Goal: Information Seeking & Learning: Learn about a topic

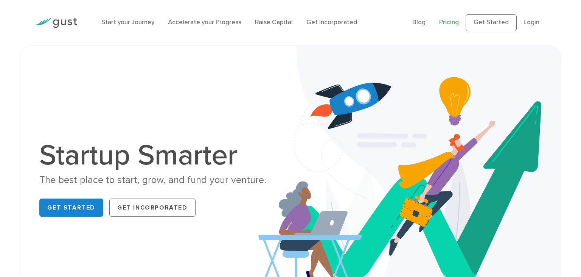
click at [451, 22] on link "Pricing" at bounding box center [449, 23] width 20 height 8
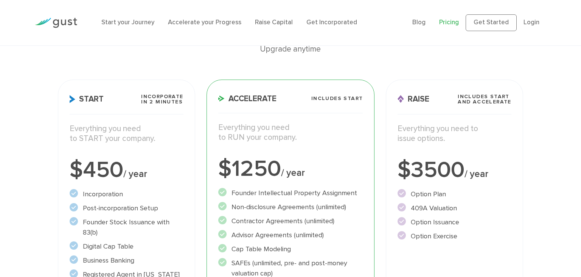
scroll to position [120, 0]
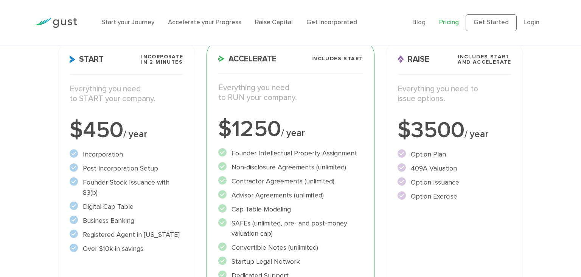
drag, startPoint x: 86, startPoint y: 98, endPoint x: 193, endPoint y: 99, distance: 107.1
click at [193, 99] on div "Start Incorporate in 2 Minutes Everything you need to START your company. $450 …" at bounding box center [126, 202] width 137 height 324
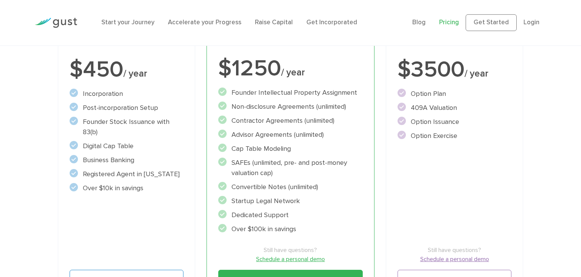
scroll to position [200, 0]
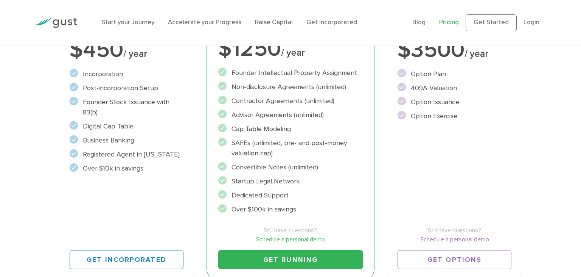
drag, startPoint x: 94, startPoint y: 88, endPoint x: 166, endPoint y: 89, distance: 72.3
click at [166, 89] on li "Post-incorporation Setup" at bounding box center [127, 88] width 114 height 10
drag, startPoint x: 107, startPoint y: 102, endPoint x: 187, endPoint y: 104, distance: 79.9
click at [187, 104] on div "Start Incorporate in 2 Minutes Everything you need to START your company. $450 …" at bounding box center [126, 122] width 137 height 324
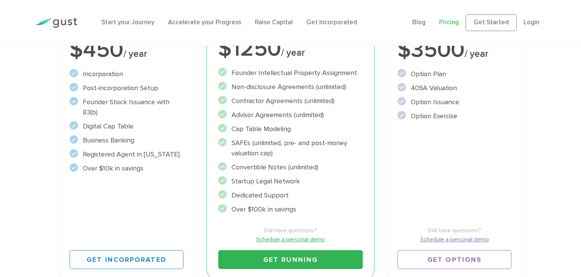
click at [187, 104] on div "Start Incorporate in 2 Minutes Everything you need to START your company. $450 …" at bounding box center [126, 122] width 137 height 324
drag, startPoint x: 111, startPoint y: 122, endPoint x: 157, endPoint y: 133, distance: 47.1
click at [155, 132] on ul "Incorporation" at bounding box center [127, 121] width 114 height 104
drag, startPoint x: 107, startPoint y: 141, endPoint x: 150, endPoint y: 148, distance: 43.7
click at [150, 148] on ul "Incorporation" at bounding box center [127, 121] width 114 height 104
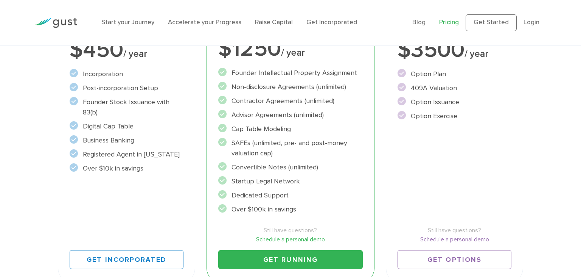
click at [123, 162] on ul "Incorporation" at bounding box center [127, 121] width 114 height 104
drag, startPoint x: 157, startPoint y: 167, endPoint x: 168, endPoint y: 168, distance: 11.4
click at [167, 168] on li "Over $10k in savings" at bounding box center [127, 168] width 114 height 10
click at [168, 168] on li "Over $10k in savings" at bounding box center [127, 168] width 114 height 10
